Goal: Task Accomplishment & Management: Use online tool/utility

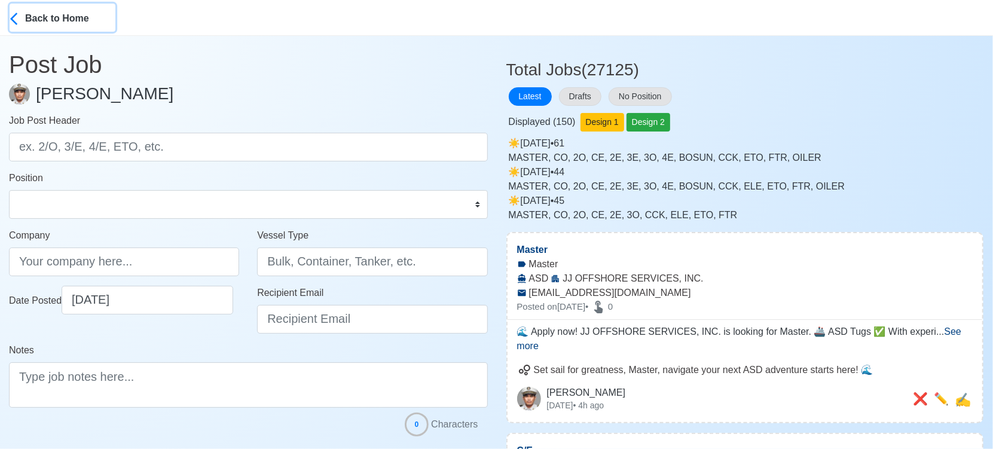
click at [41, 19] on div "Back to Home" at bounding box center [70, 17] width 90 height 17
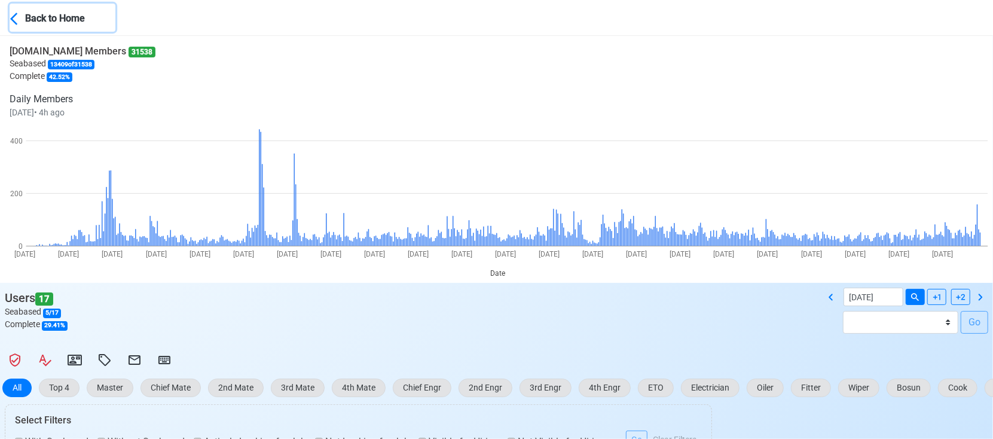
click at [54, 14] on div "Back to Home" at bounding box center [70, 17] width 90 height 17
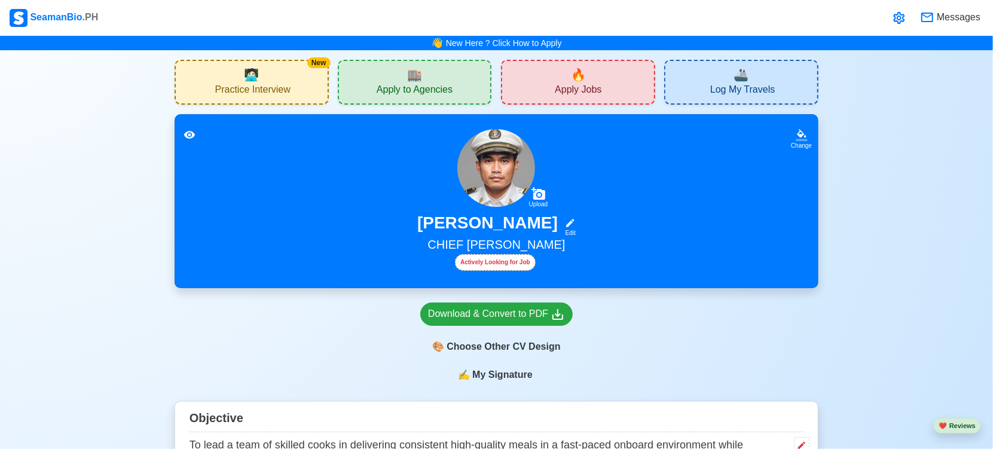
click at [577, 91] on span "Apply Jobs" at bounding box center [578, 91] width 47 height 15
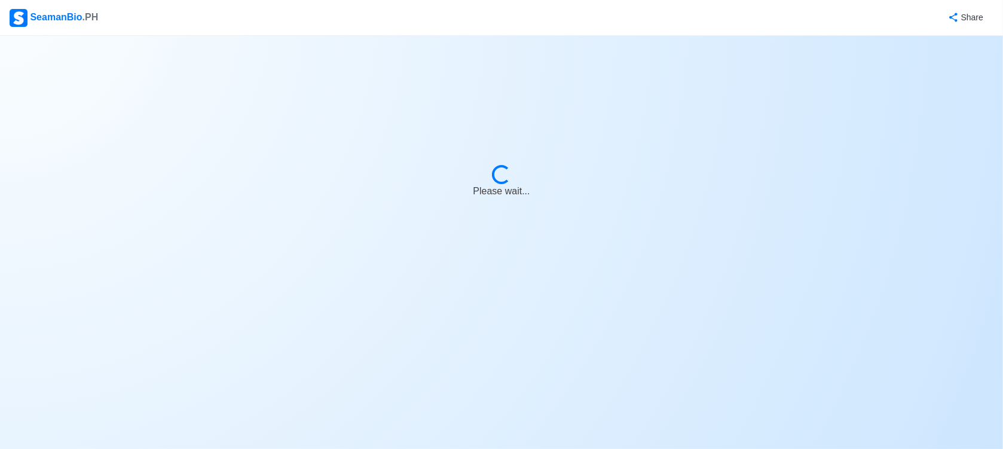
select select "Chief [PERSON_NAME]"
